Goal: Check status: Check status

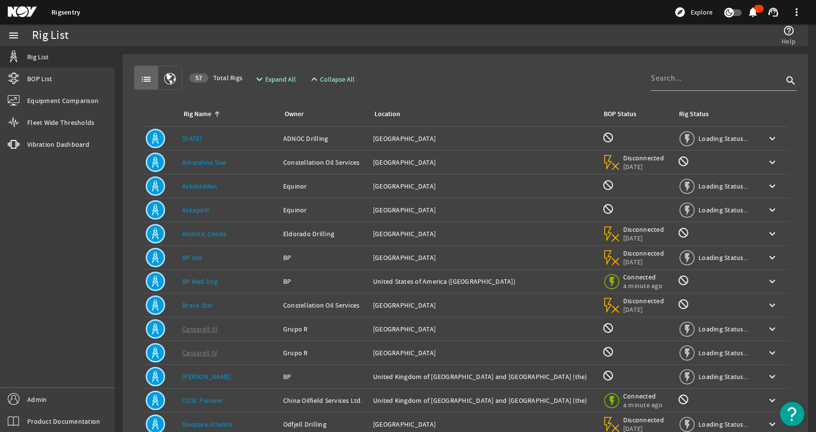
click at [120, 114] on rigsentry-mat-card "list 57 Total Rigs expand_more Expand All expand_less Collapse All search Rig N…" at bounding box center [465, 292] width 701 height 492
click at [220, 281] on div "Rig Name: BP Mad Dog" at bounding box center [228, 281] width 93 height 10
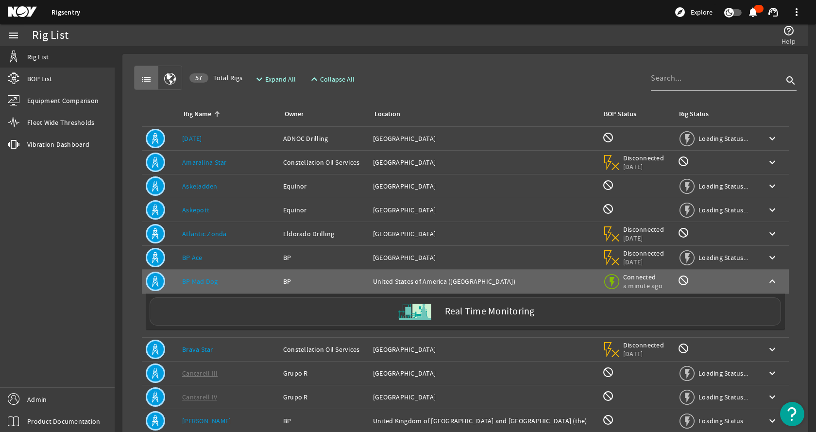
click at [226, 314] on div "Real Time Monitoring" at bounding box center [465, 311] width 631 height 28
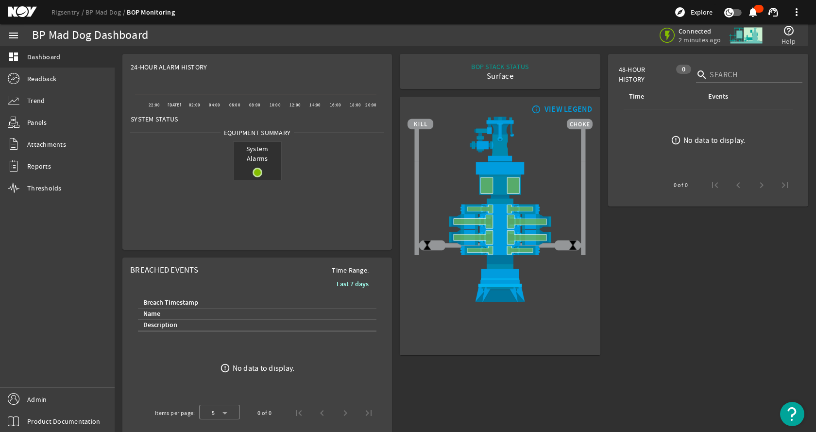
click at [400, 82] on mat-card "BOP STACK STATUS Surface END OF WELL - ACTIVE STACK -" at bounding box center [500, 71] width 200 height 35
click at [689, 270] on div "48-Hour History 0 search Time Events error_outline No data to display. 0 of 0" at bounding box center [708, 253] width 208 height 406
click at [707, 334] on div "48-Hour History 0 search Time Events error_outline No data to display. 0 of 0" at bounding box center [708, 253] width 208 height 406
